Goal: Task Accomplishment & Management: Complete application form

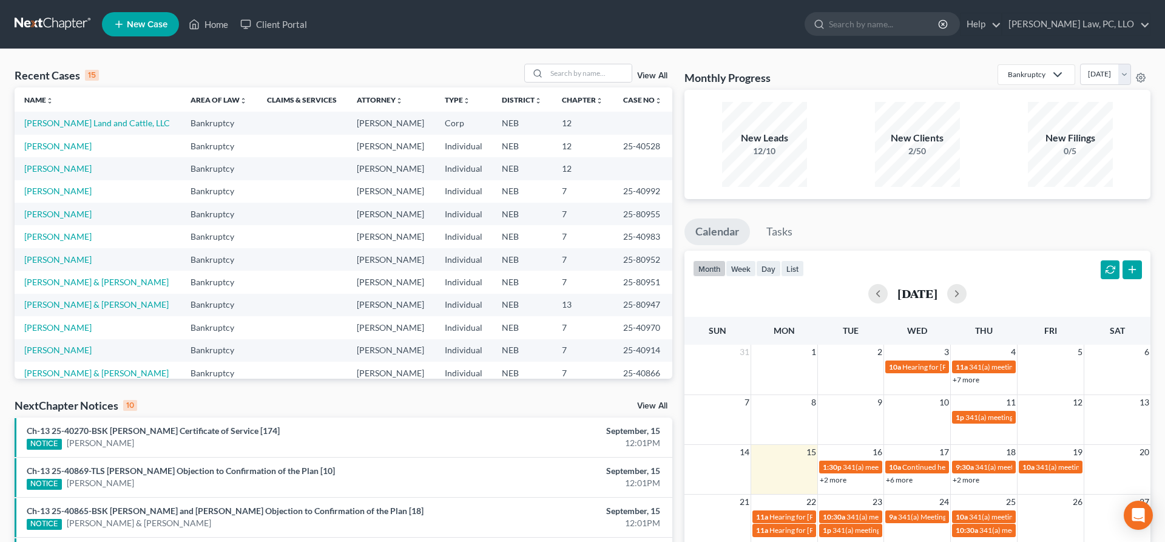
click at [160, 27] on span "New Case" at bounding box center [147, 24] width 41 height 9
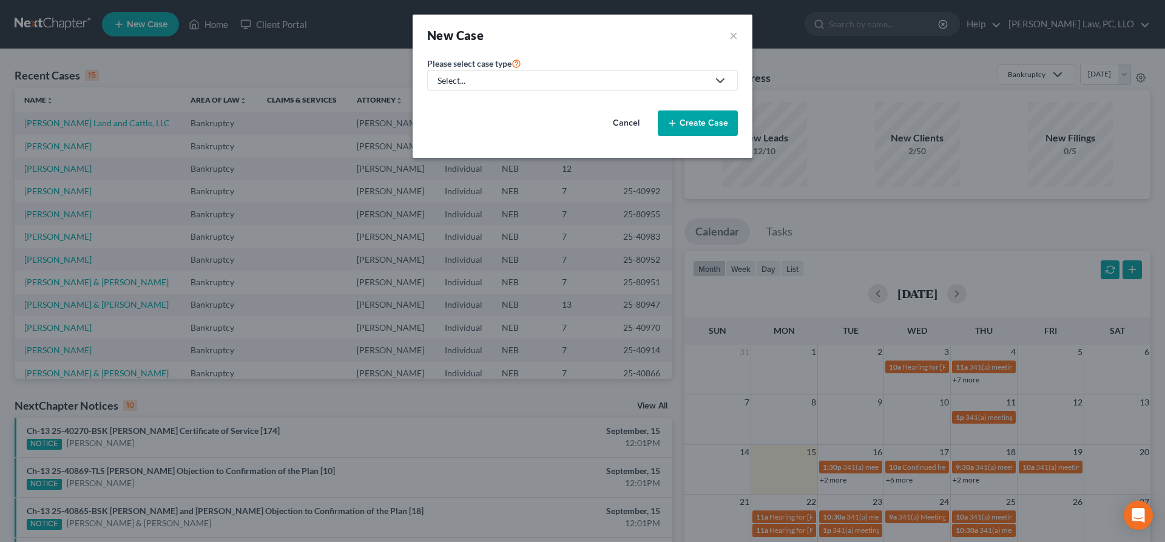
click at [482, 76] on div "Select..." at bounding box center [572, 81] width 271 height 12
click at [488, 107] on div "Bankruptcy" at bounding box center [497, 105] width 116 height 12
select select "48"
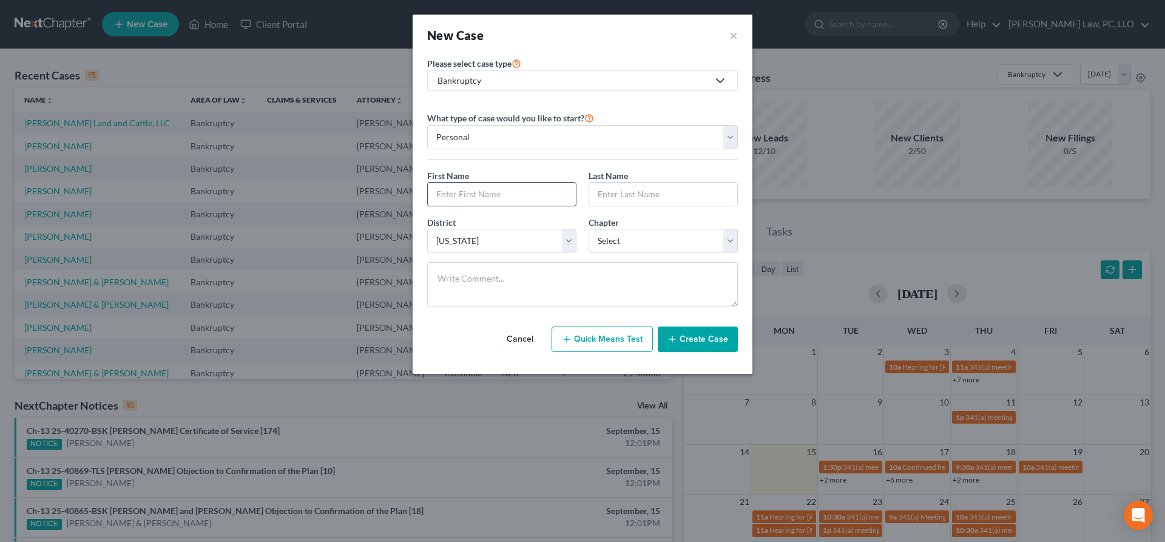
click at [534, 198] on input "text" at bounding box center [502, 194] width 148 height 23
type input "Zaine"
type input "Al-Nori"
click at [589, 229] on select "Select 7 11 12 13" at bounding box center [663, 241] width 149 height 24
select select "0"
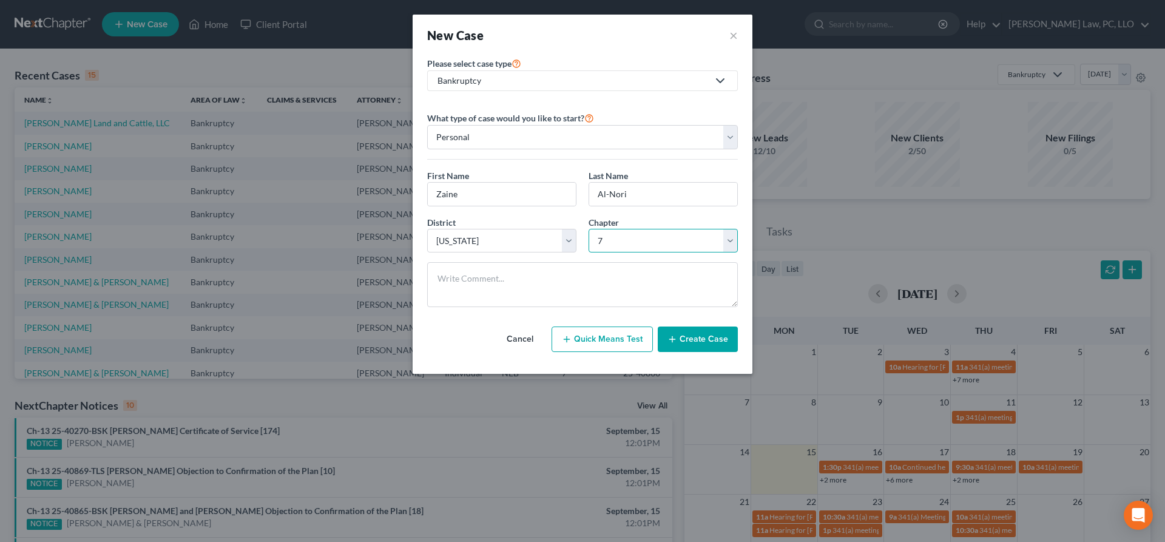
click option "7" at bounding box center [0, 0] width 0 height 0
click at [683, 345] on button "Create Case" at bounding box center [698, 338] width 80 height 25
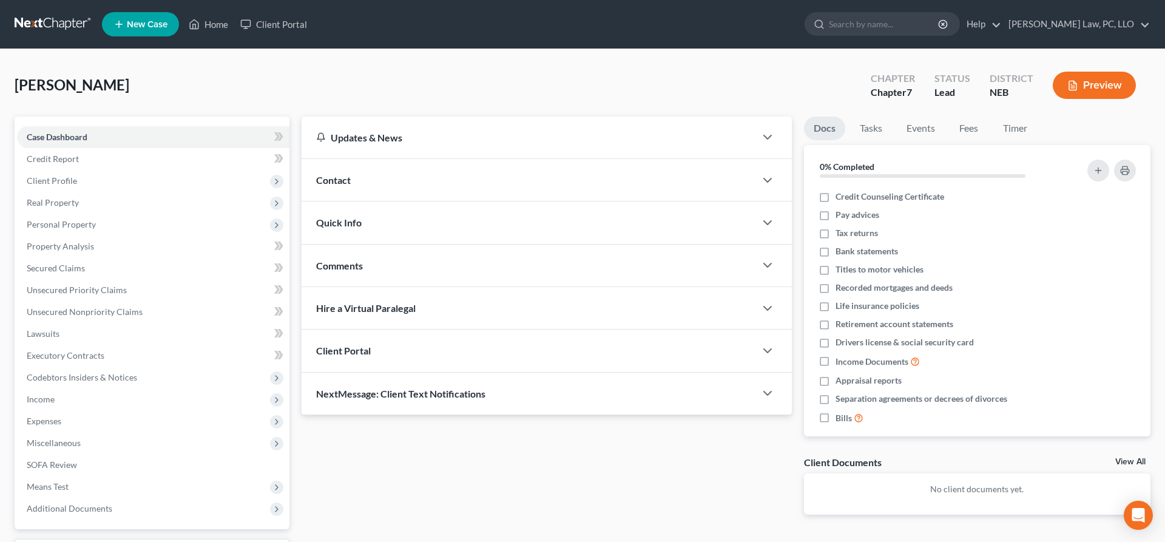
click at [487, 345] on div "Client Portal" at bounding box center [529, 350] width 454 height 42
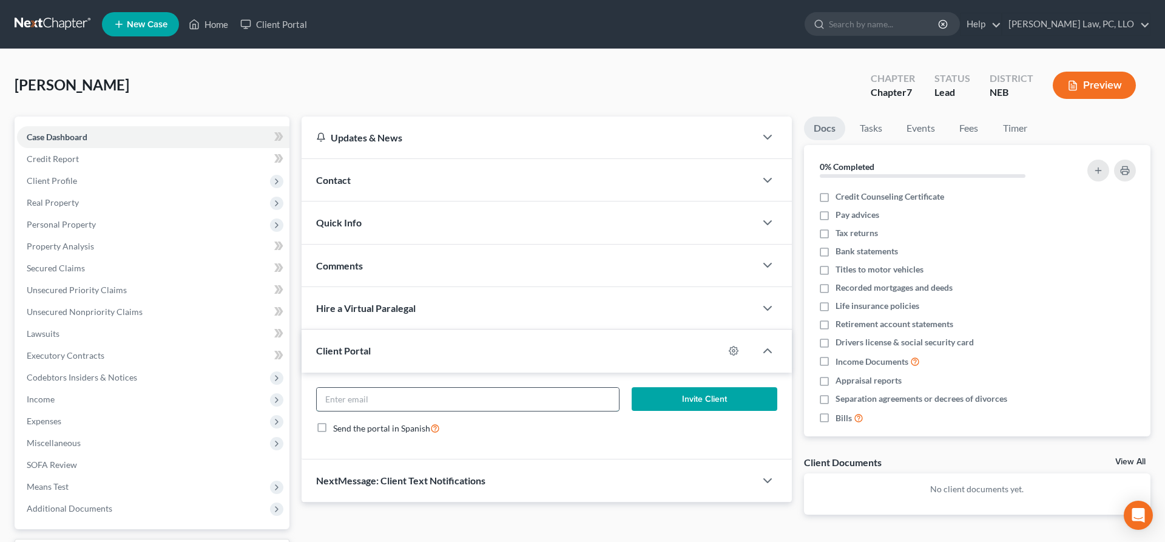
click at [491, 396] on input "email" at bounding box center [468, 399] width 302 height 23
paste input "[PERSON_NAME] <[EMAIL_ADDRESS][DOMAIN_NAME]>"
type input "[EMAIL_ADDRESS][DOMAIN_NAME]"
click at [706, 402] on button "Invite Client" at bounding box center [705, 399] width 146 height 24
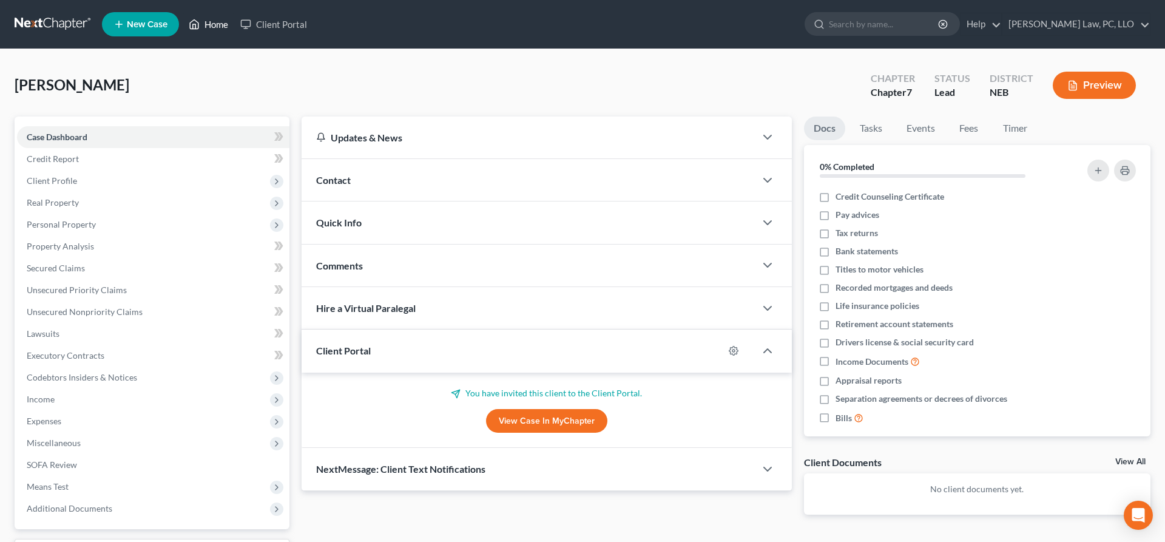
click at [200, 14] on link "Home" at bounding box center [209, 24] width 52 height 22
